Goal: Task Accomplishment & Management: Complete application form

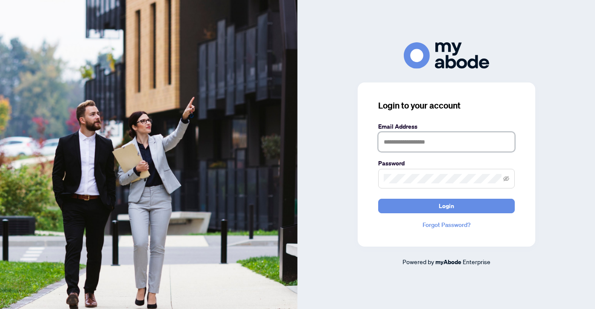
type input "**********"
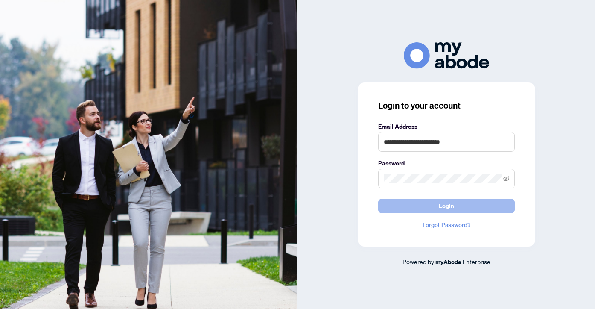
click at [415, 202] on button "Login" at bounding box center [446, 206] width 137 height 15
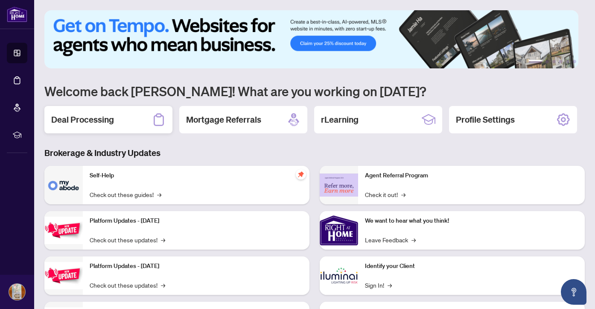
click at [96, 122] on h2 "Deal Processing" at bounding box center [82, 120] width 63 height 12
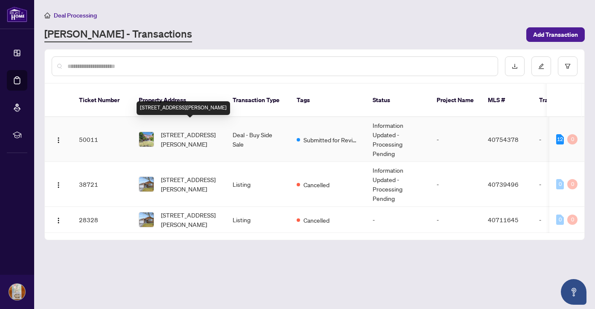
click at [187, 130] on span "[STREET_ADDRESS][PERSON_NAME]" at bounding box center [190, 139] width 58 height 19
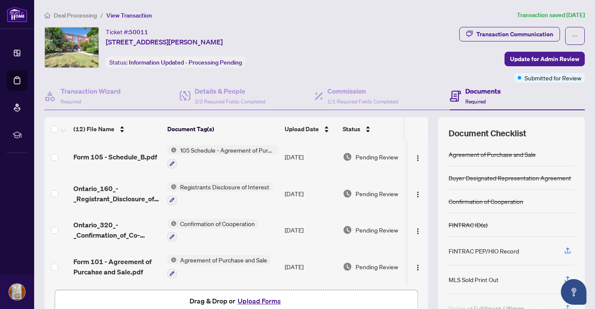
scroll to position [49, 0]
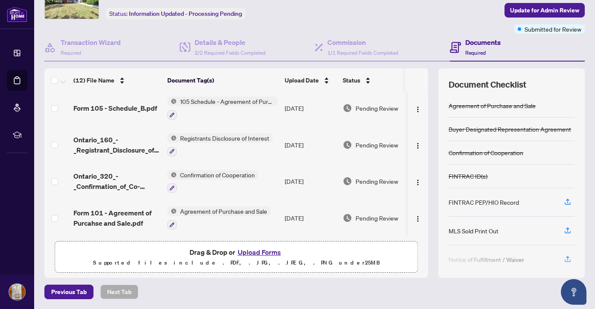
click at [255, 251] on button "Upload Forms" at bounding box center [259, 251] width 48 height 11
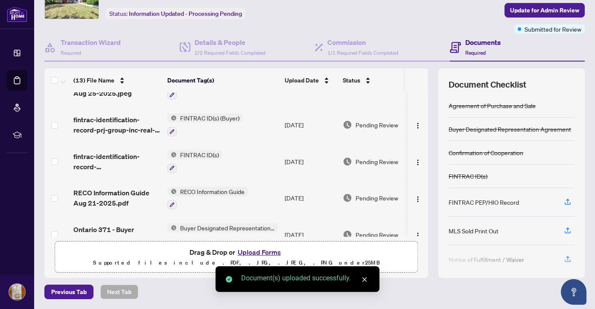
scroll to position [0, 0]
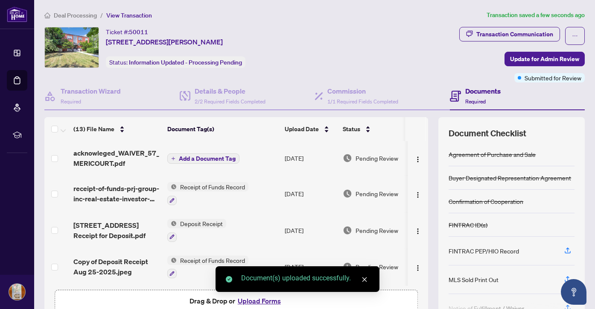
click at [213, 161] on span "Add a Document Tag" at bounding box center [207, 158] width 57 height 6
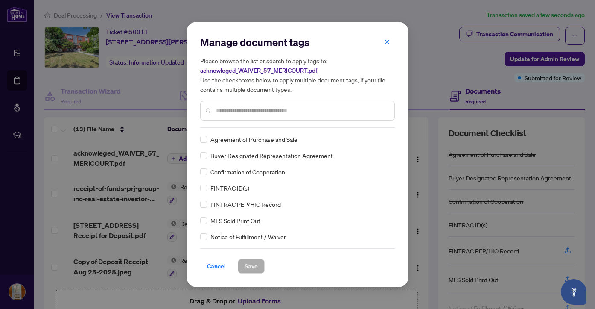
click at [258, 113] on input "text" at bounding box center [302, 110] width 172 height 9
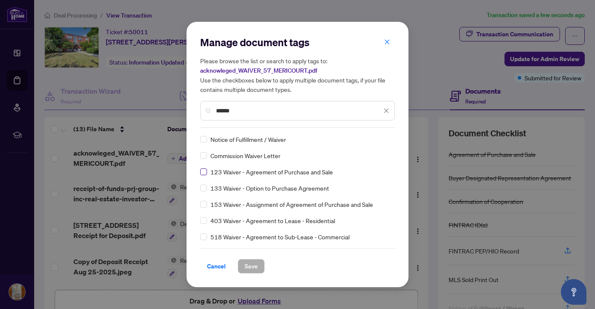
type input "******"
click at [250, 265] on span "Save" at bounding box center [251, 266] width 13 height 14
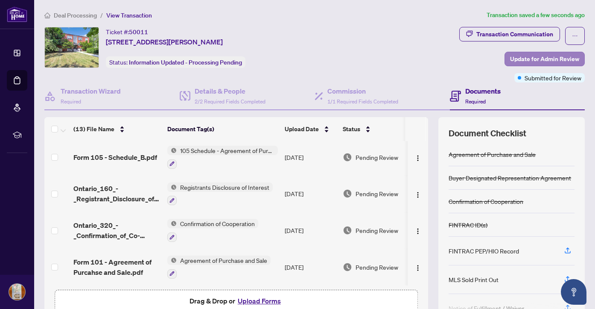
click at [523, 58] on span "Update for Admin Review" at bounding box center [544, 59] width 69 height 14
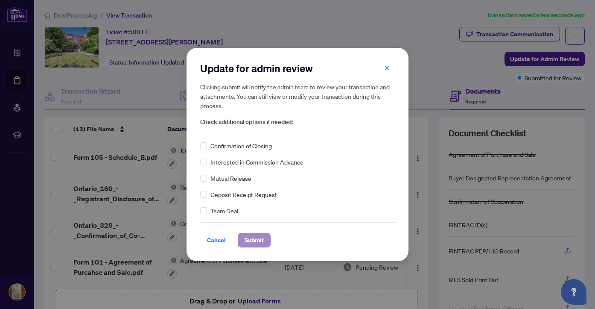
click at [253, 239] on span "Submit" at bounding box center [254, 240] width 19 height 14
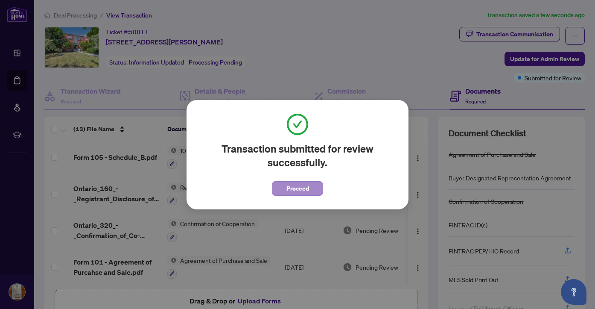
click at [304, 186] on span "Proceed" at bounding box center [297, 188] width 23 height 14
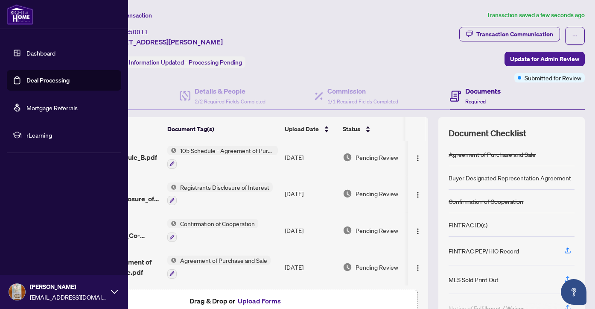
click at [111, 291] on icon at bounding box center [114, 291] width 7 height 7
click at [39, 243] on span "Logout" at bounding box center [34, 241] width 19 height 14
